Goal: Contribute content: Add original content to the website for others to see

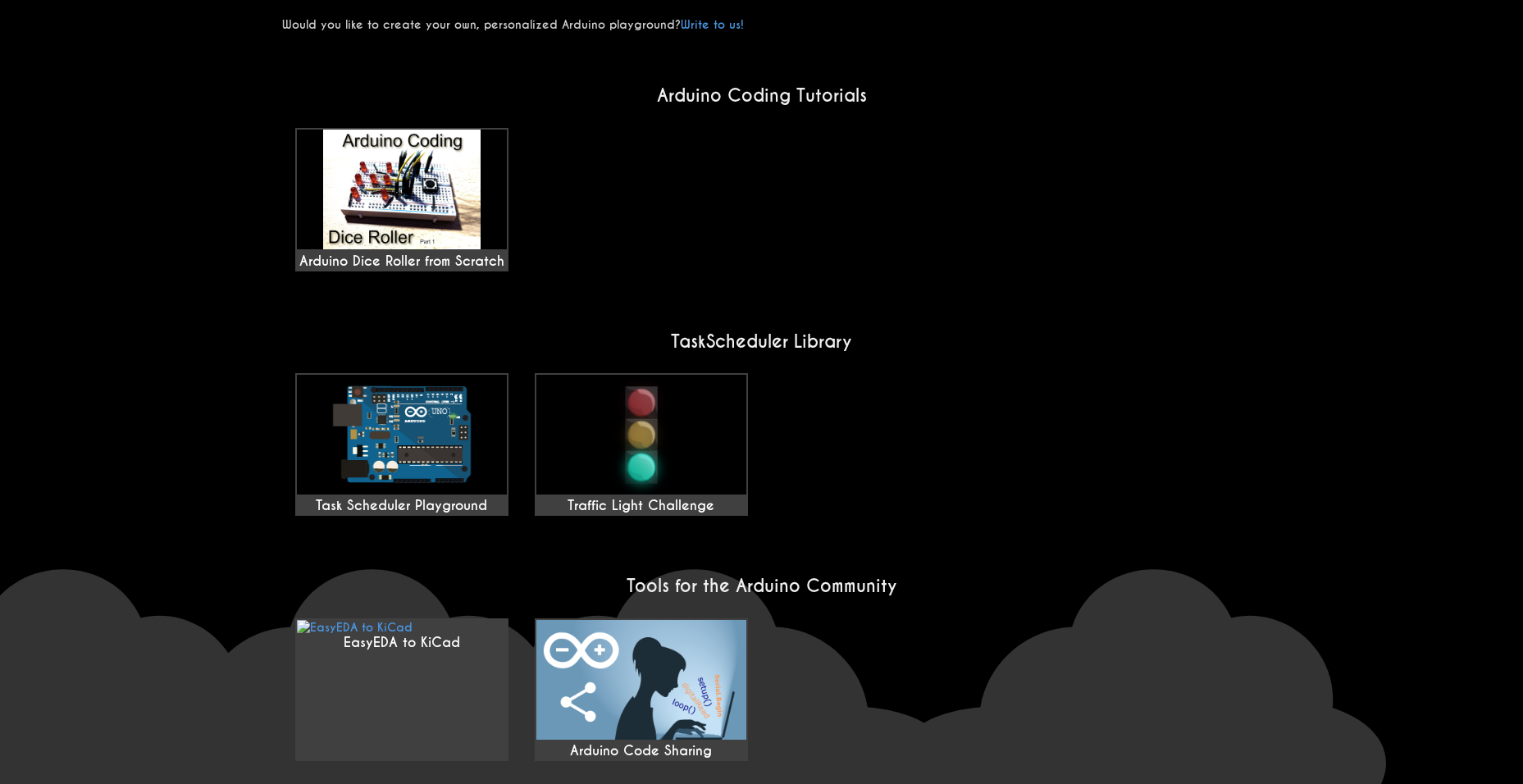
scroll to position [1085, 0]
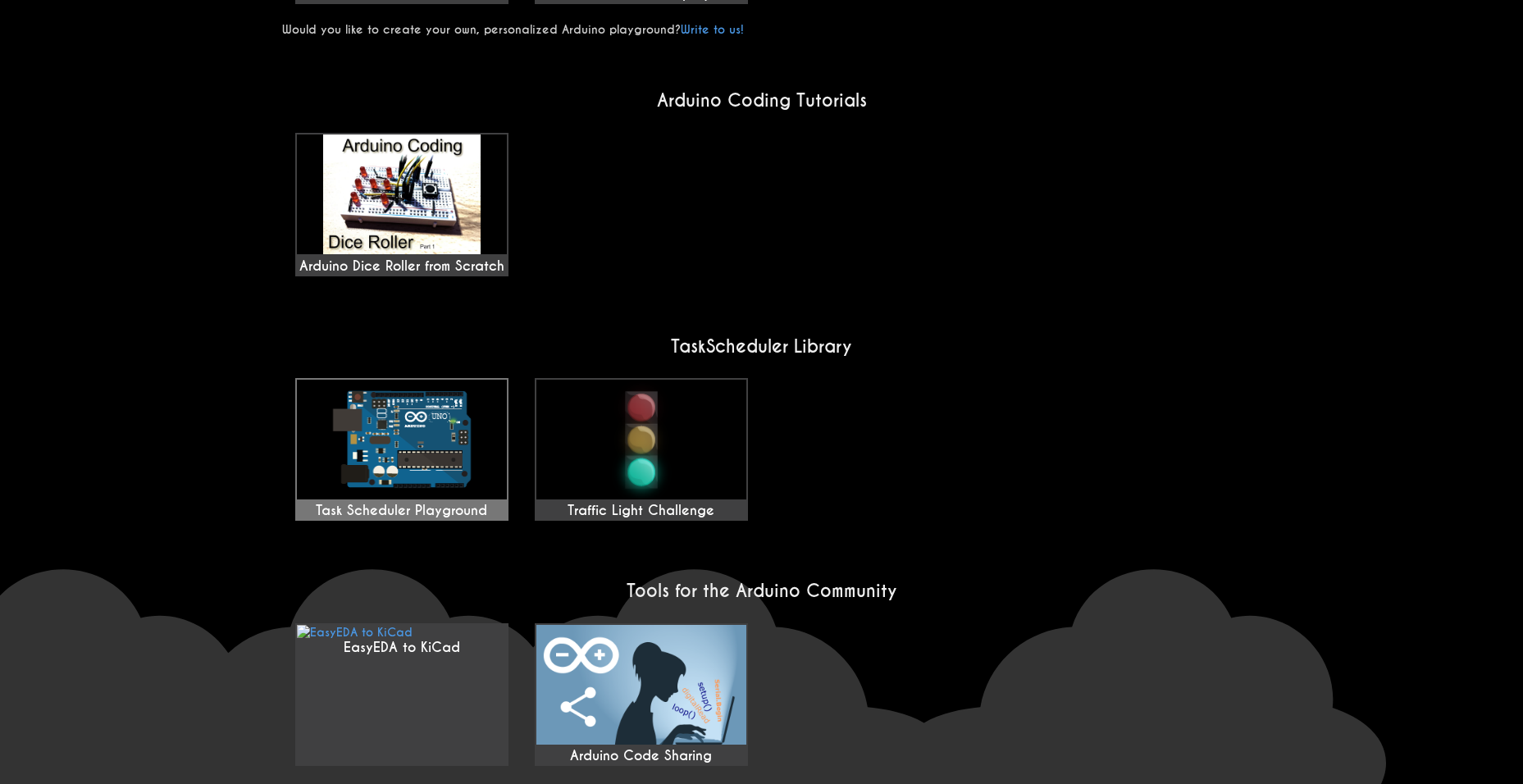
click at [398, 406] on img at bounding box center [402, 439] width 210 height 120
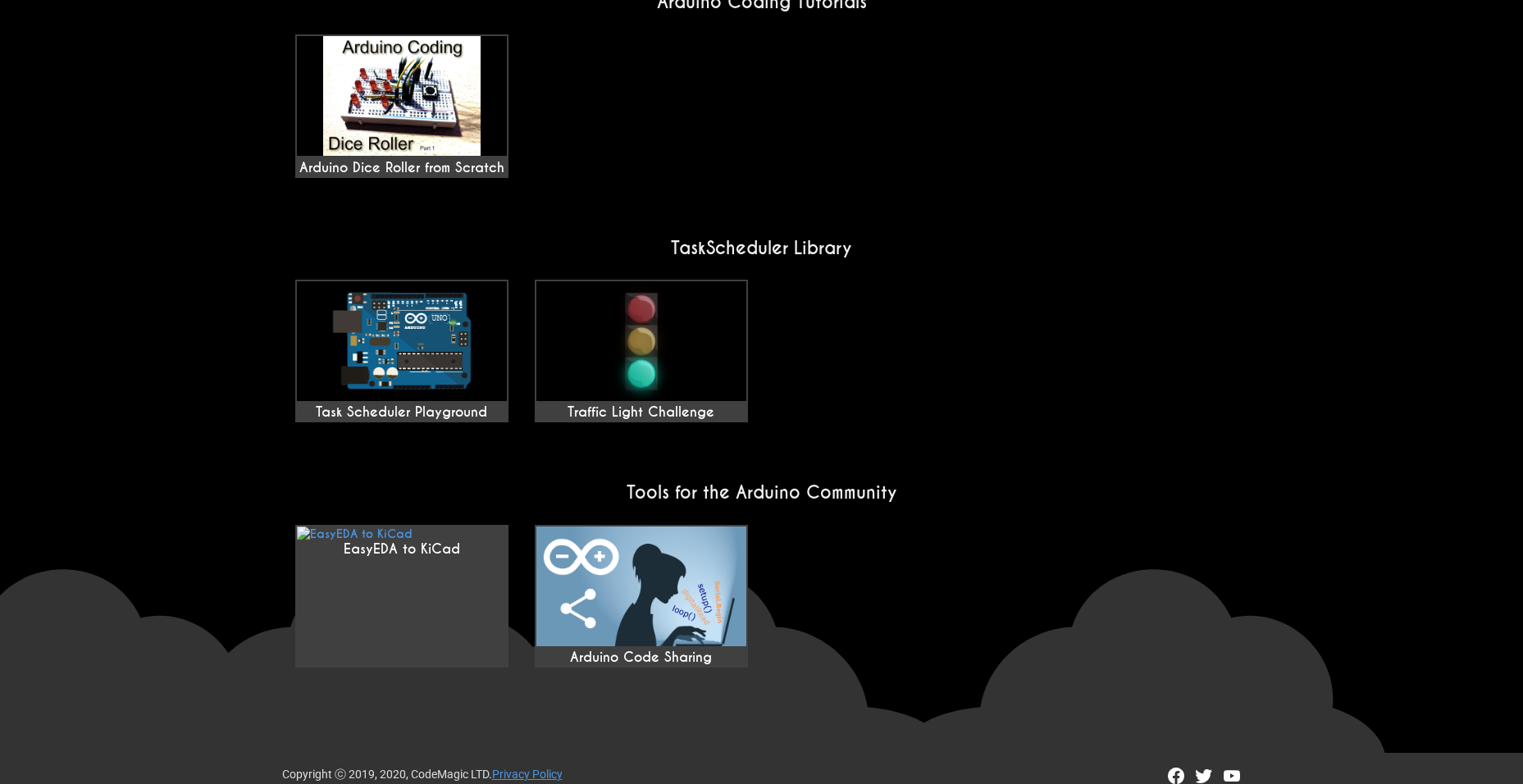
scroll to position [1093, 0]
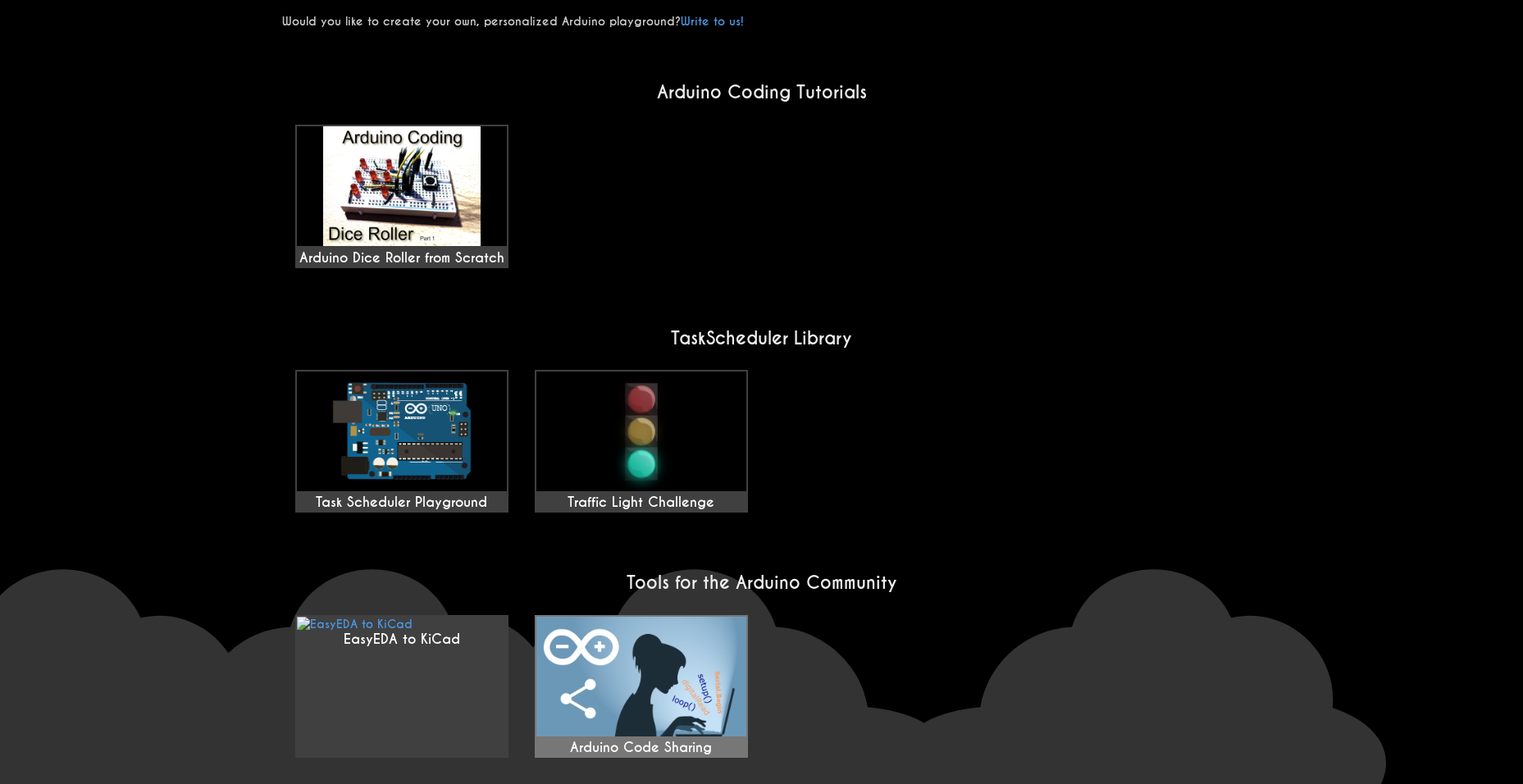
click at [654, 617] on img at bounding box center [641, 676] width 210 height 120
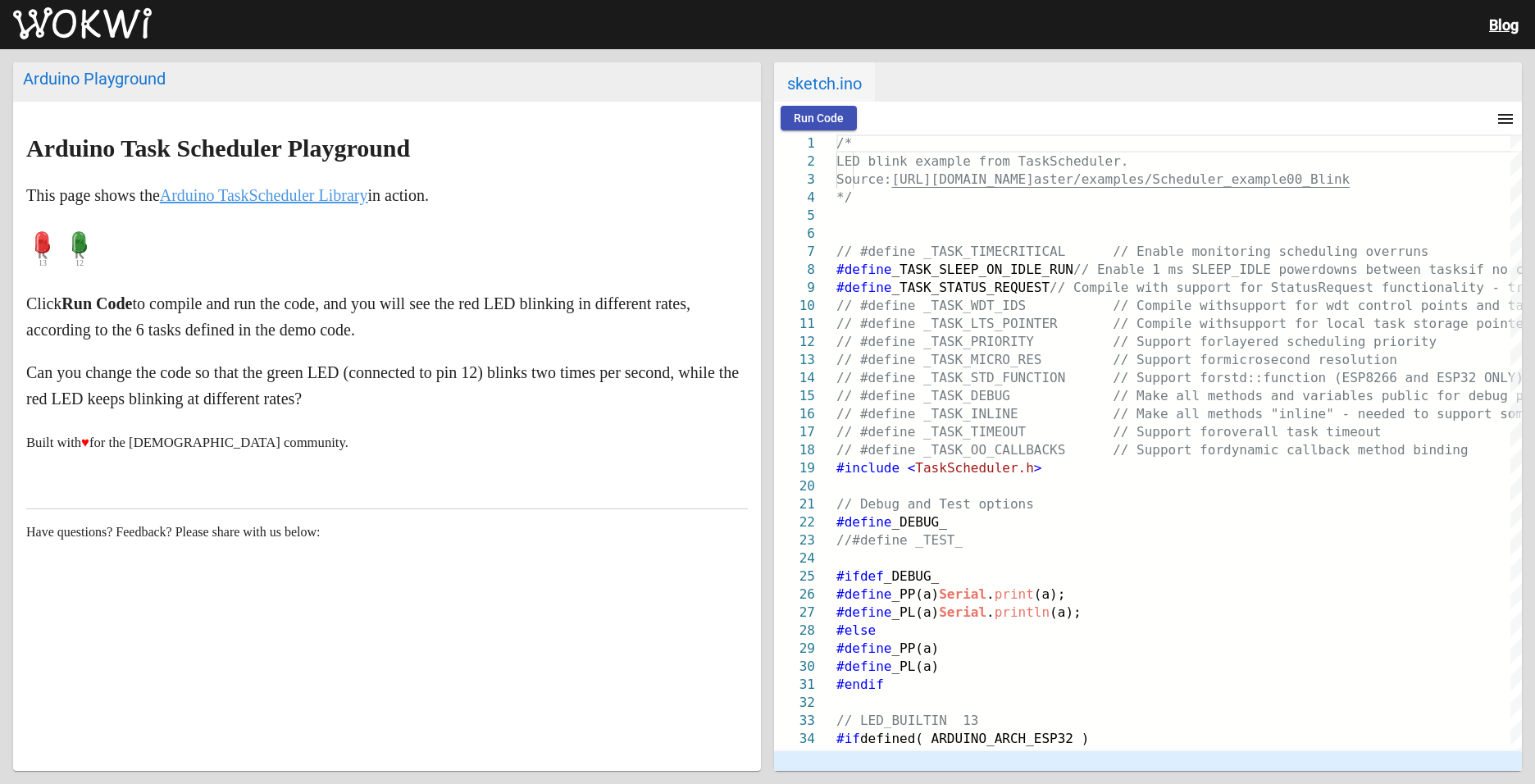
click at [35, 5] on div "Blog" at bounding box center [767, 24] width 1535 height 50
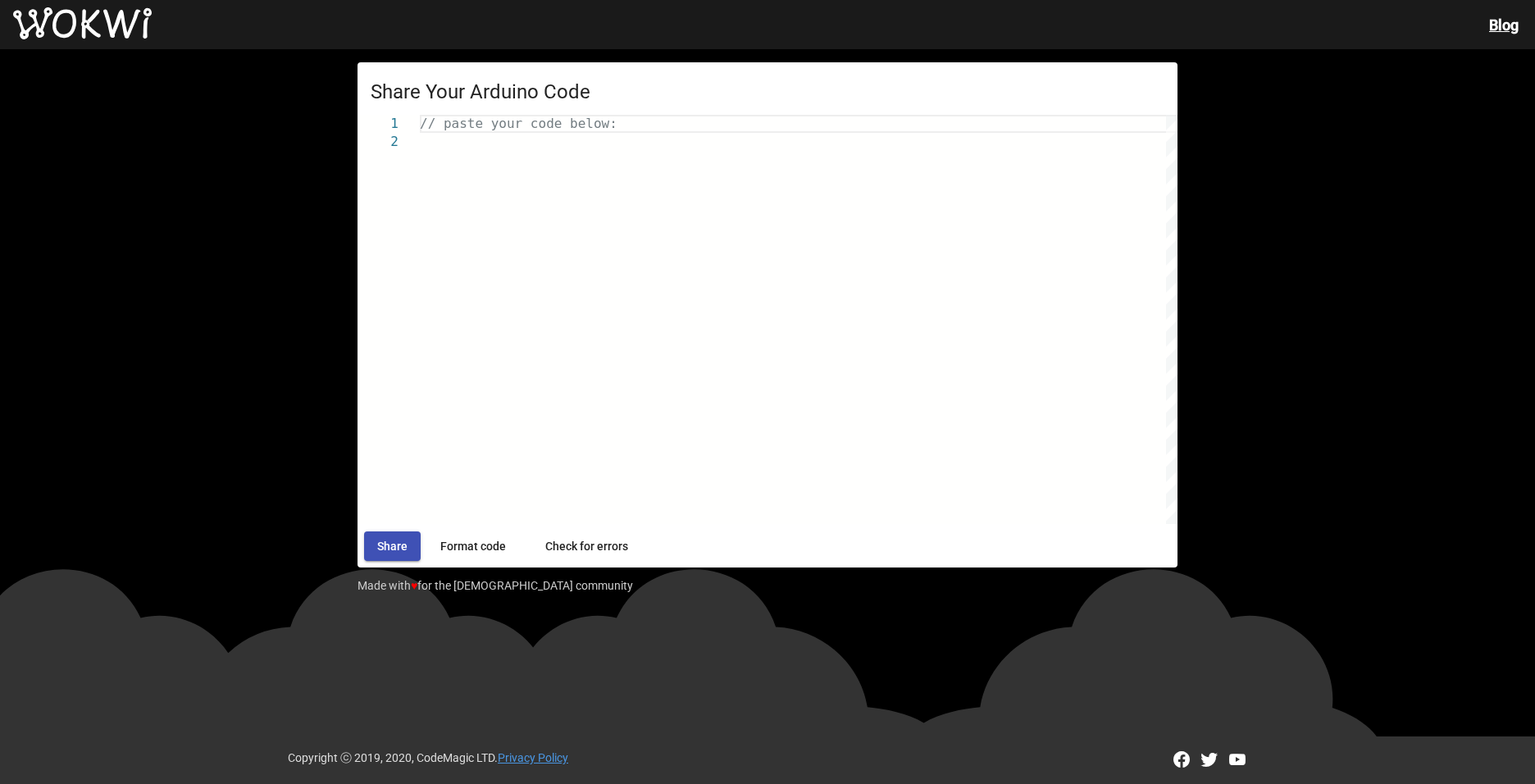
click at [537, 179] on div "// paste your code below:" at bounding box center [799, 320] width 758 height 409
paste textarea "Вставьте эти команды в правильной последовательности, включая регистр, кавычки …"
paste textarea "} String decrypt(String s, int shift) { StringBuilder out = new StringBuilder()…"
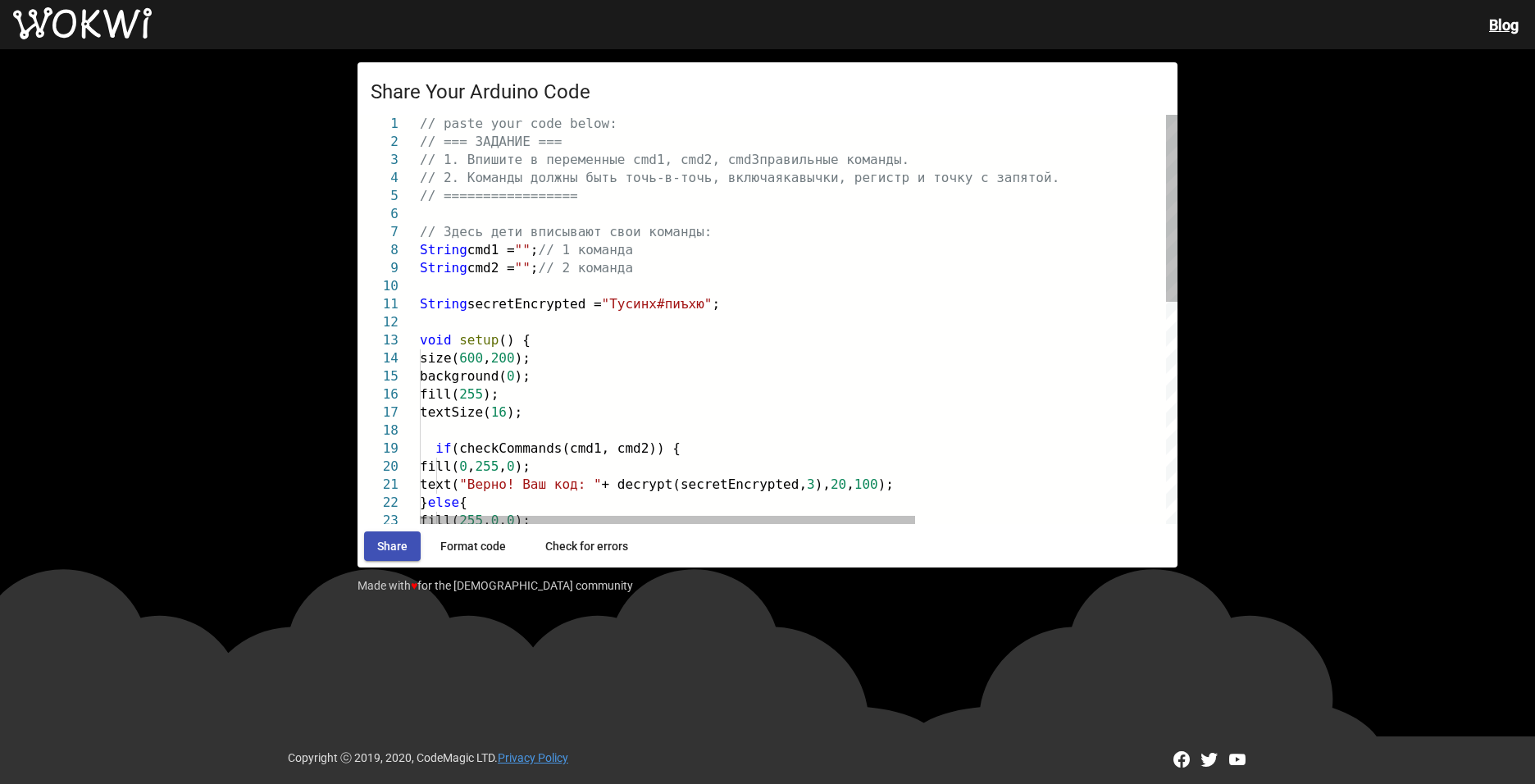
click at [530, 242] on span """" at bounding box center [522, 249] width 15 height 15
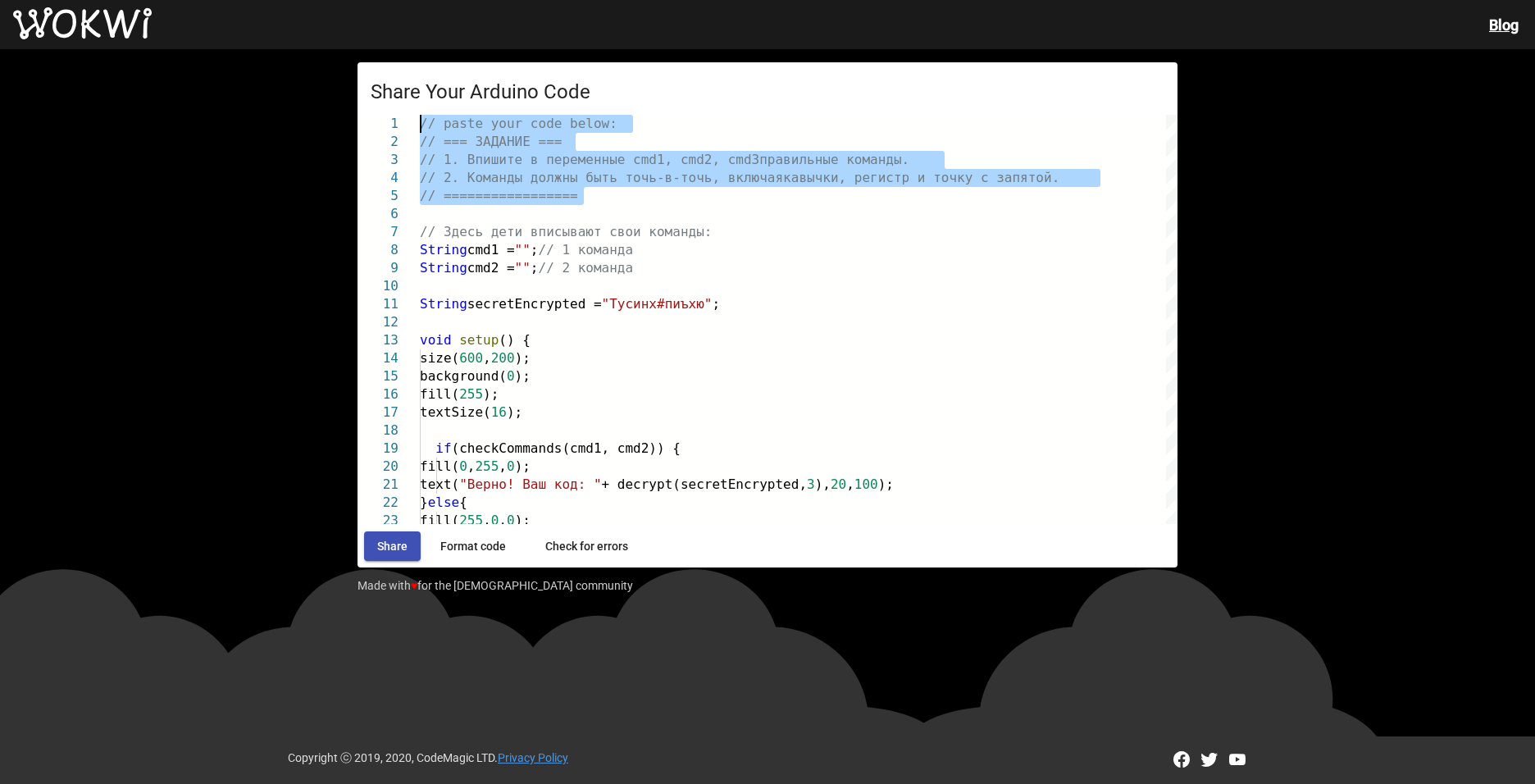
drag, startPoint x: 602, startPoint y: 205, endPoint x: 340, endPoint y: 77, distance: 291.6
click at [340, 77] on div "Share Your Arduino Code 22 23 20 21 18 19 15 16 17 13 14 11 12 9 10 6 7 8 4 5 2…" at bounding box center [767, 380] width 1535 height 661
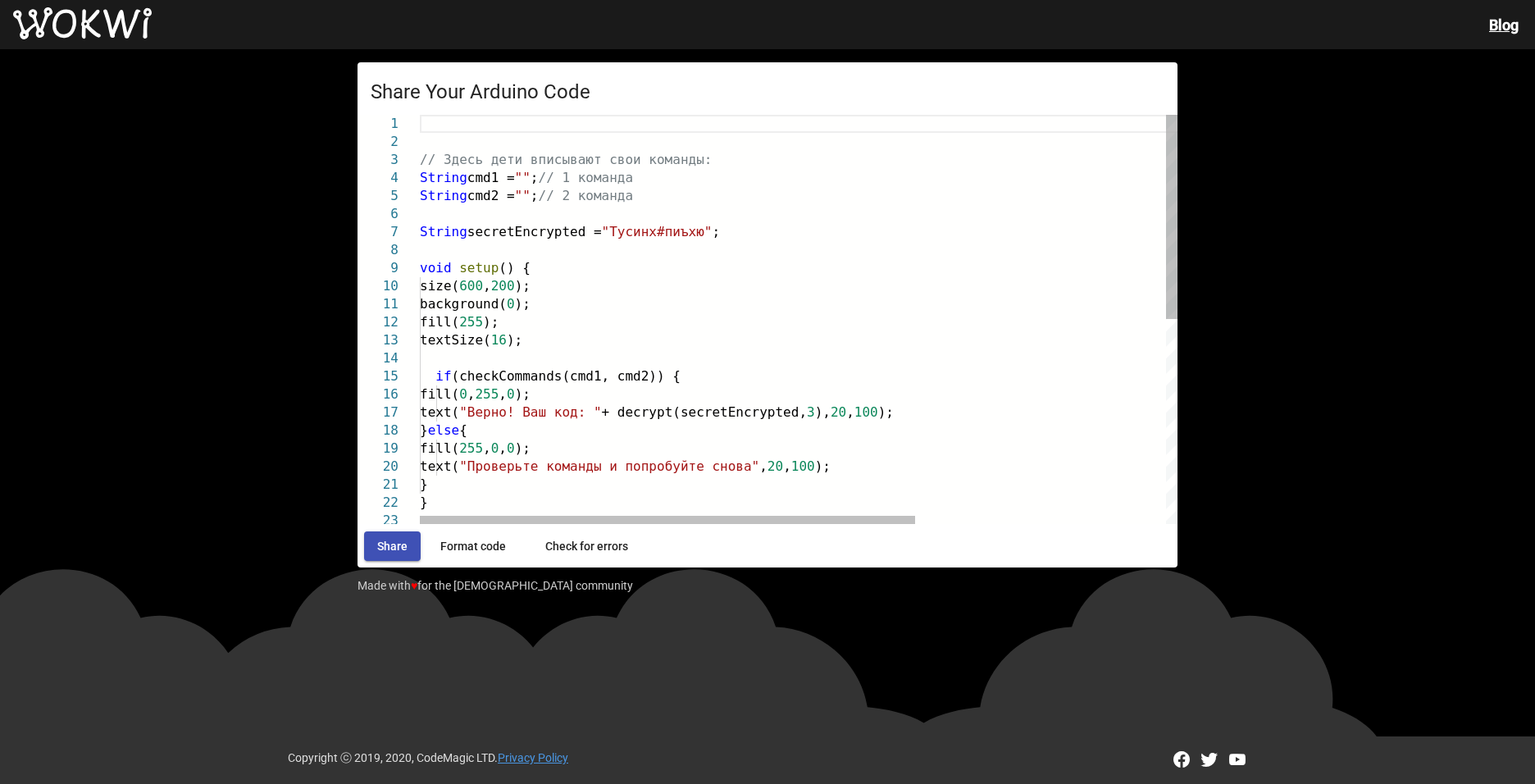
paste textarea "delay(1000)"
click at [530, 195] on span """" at bounding box center [522, 195] width 15 height 15
paste textarea "println("Hello Ecopolis")"
type textarea "// Здесь дети вписывают свои команды: String cmd1 = "delay(1000)"; // 1 команда…"
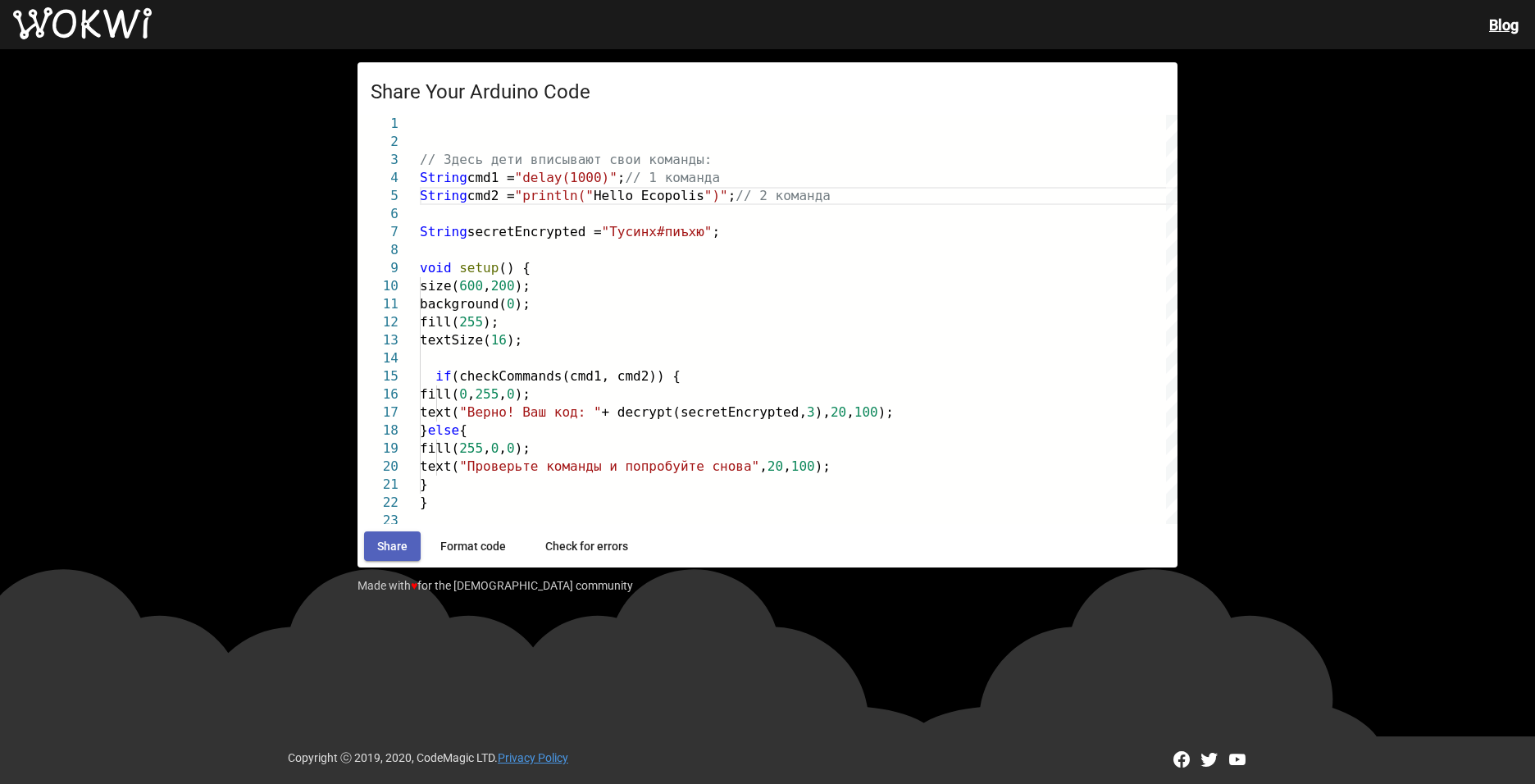
click at [389, 532] on button "Share" at bounding box center [392, 545] width 57 height 30
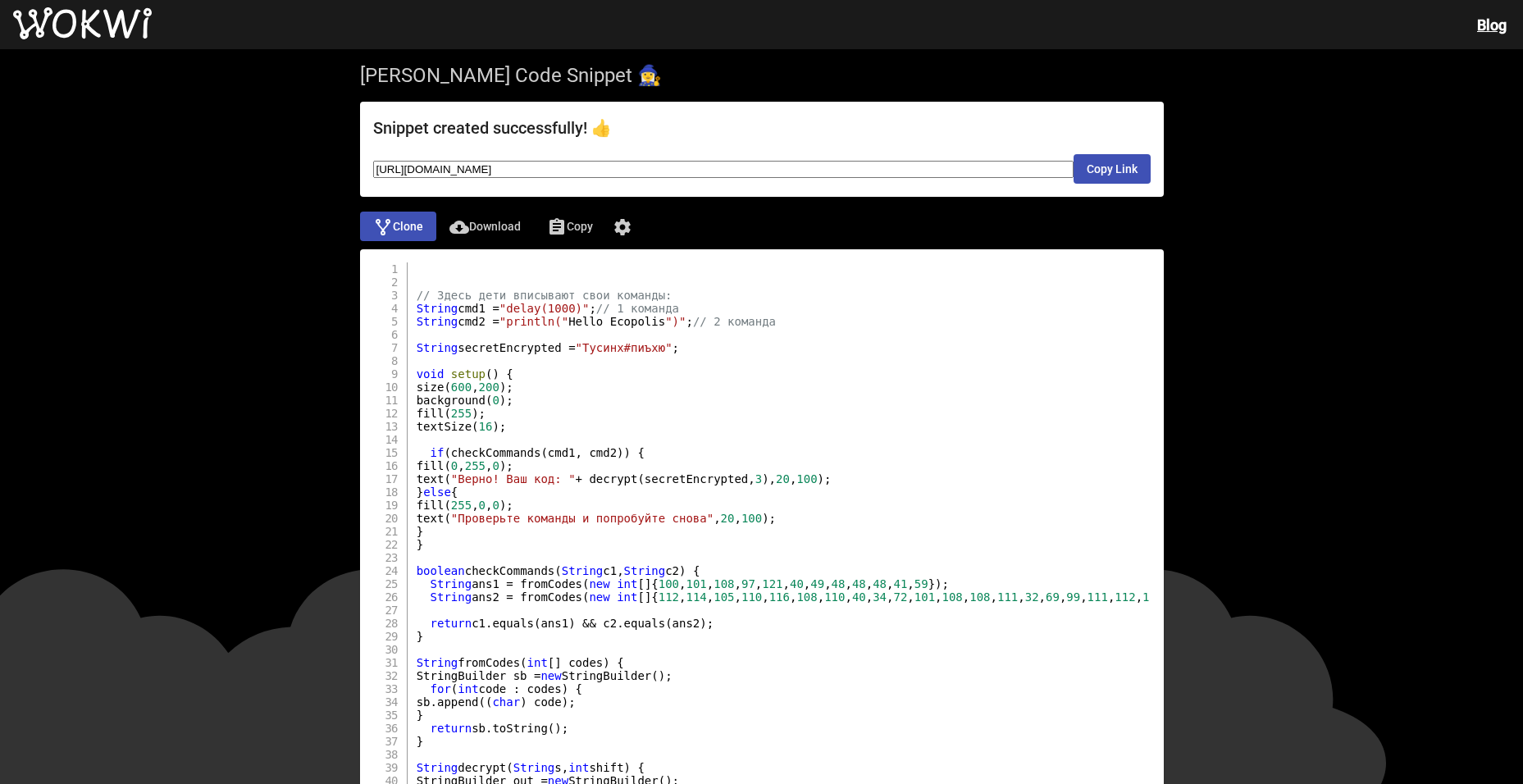
click at [422, 235] on button "Clone" at bounding box center [398, 226] width 77 height 30
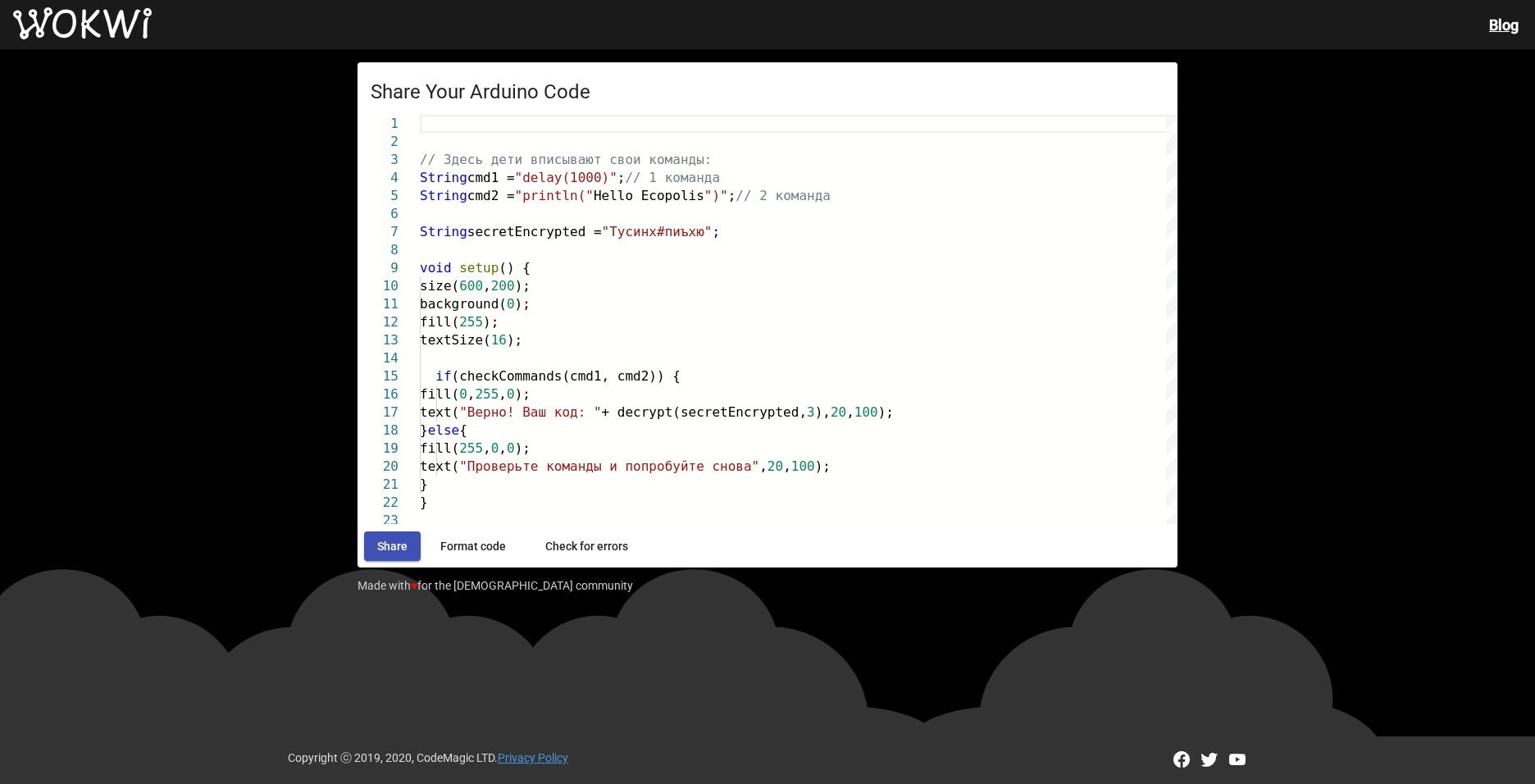
click at [485, 547] on span "Format code" at bounding box center [473, 545] width 66 height 14
click at [582, 539] on span "Check for errors" at bounding box center [587, 545] width 83 height 14
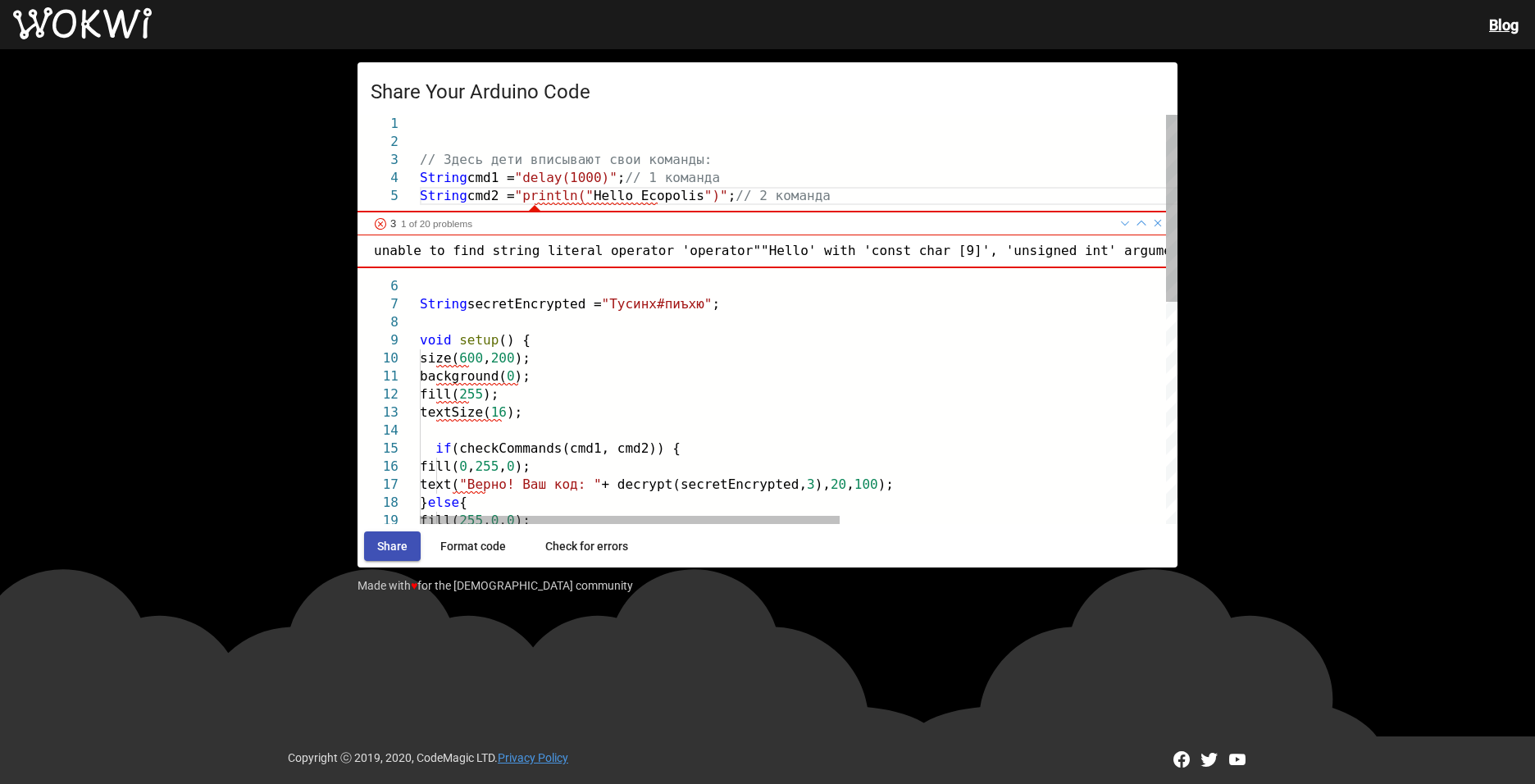
click at [1156, 222] on link at bounding box center [1158, 223] width 14 height 23
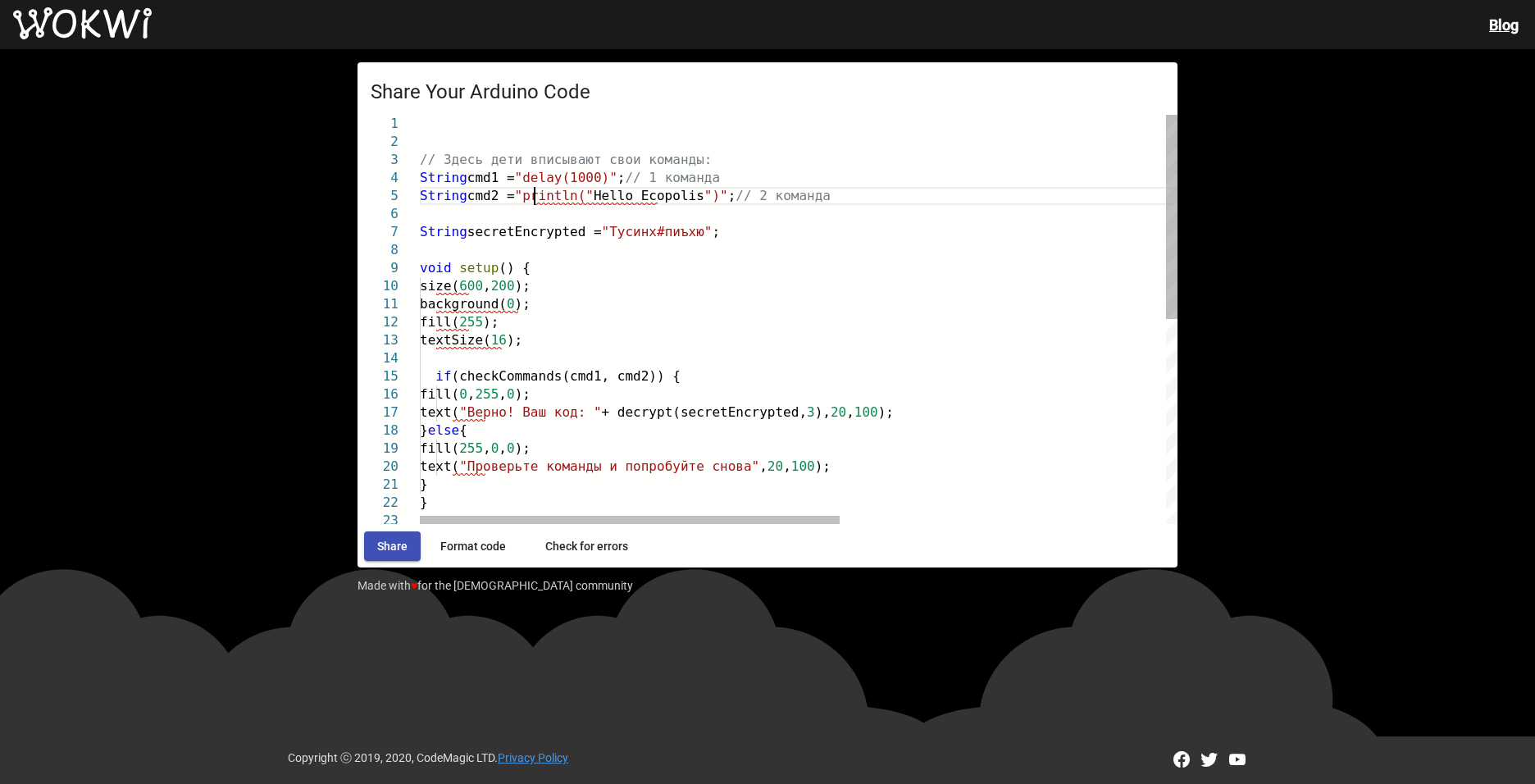
click at [691, 363] on div at bounding box center [1092, 358] width 1345 height 18
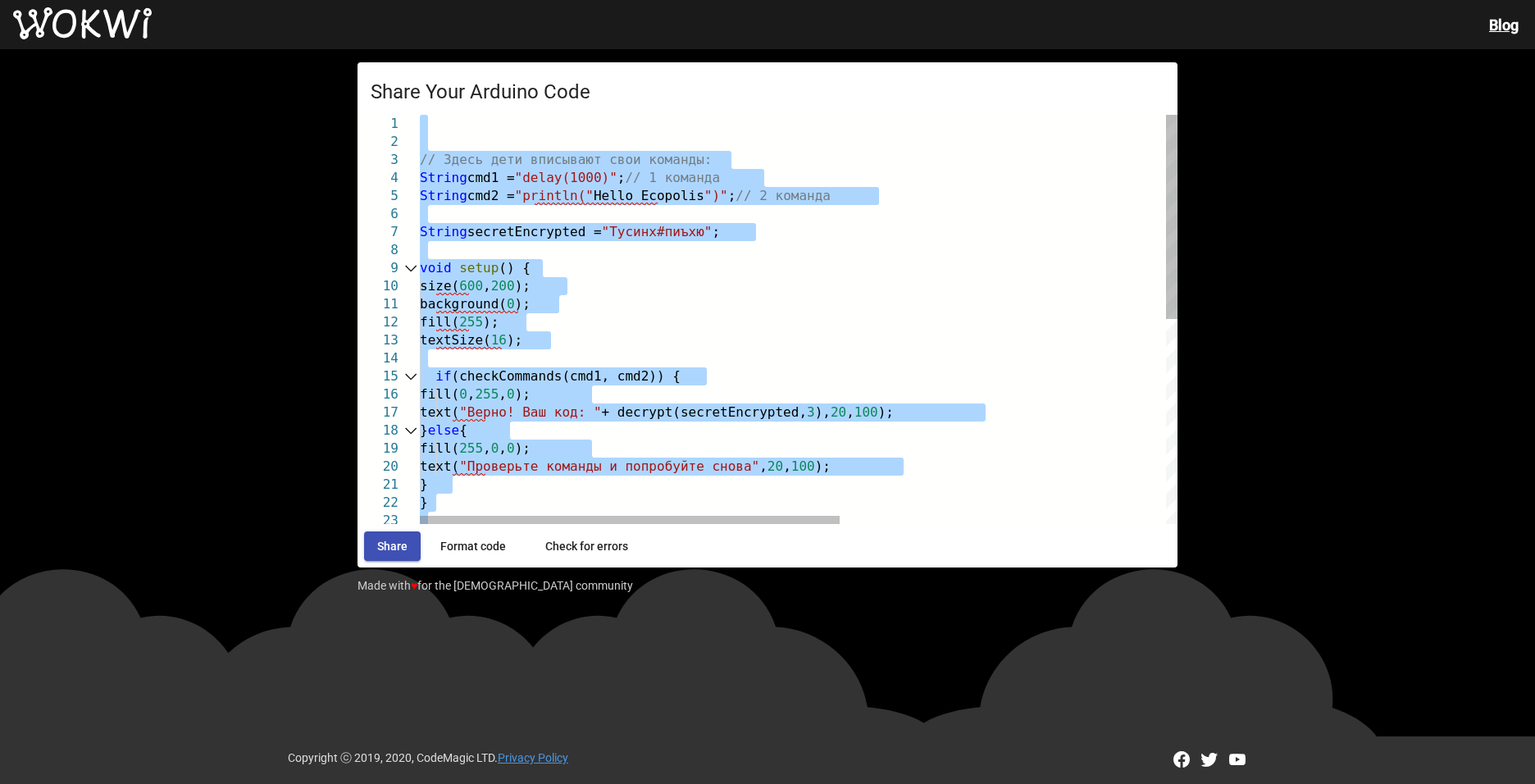
click at [404, 436] on div at bounding box center [411, 430] width 22 height 18
type textarea "// Здесь дети вписывают свои команды: String cmd1 = "delay(1000)"; // 1 команда…"
